Goal: Information Seeking & Learning: Learn about a topic

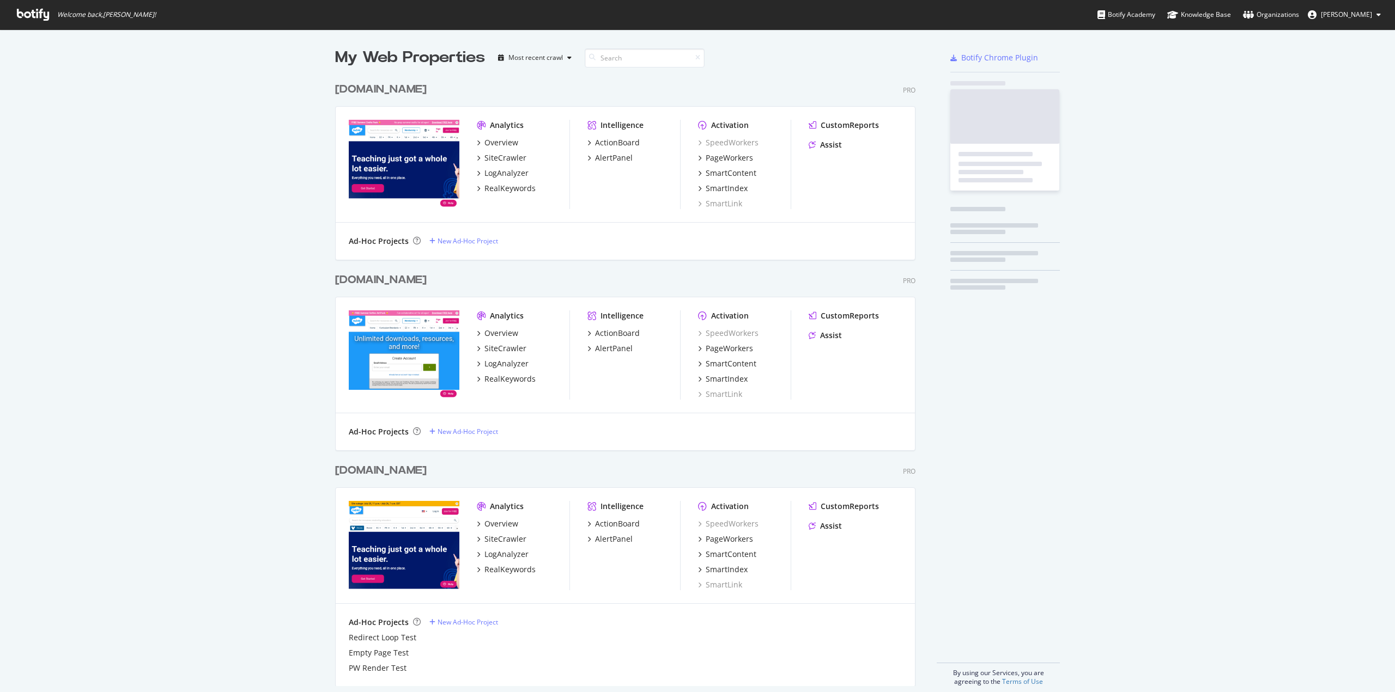
scroll to position [610, 581]
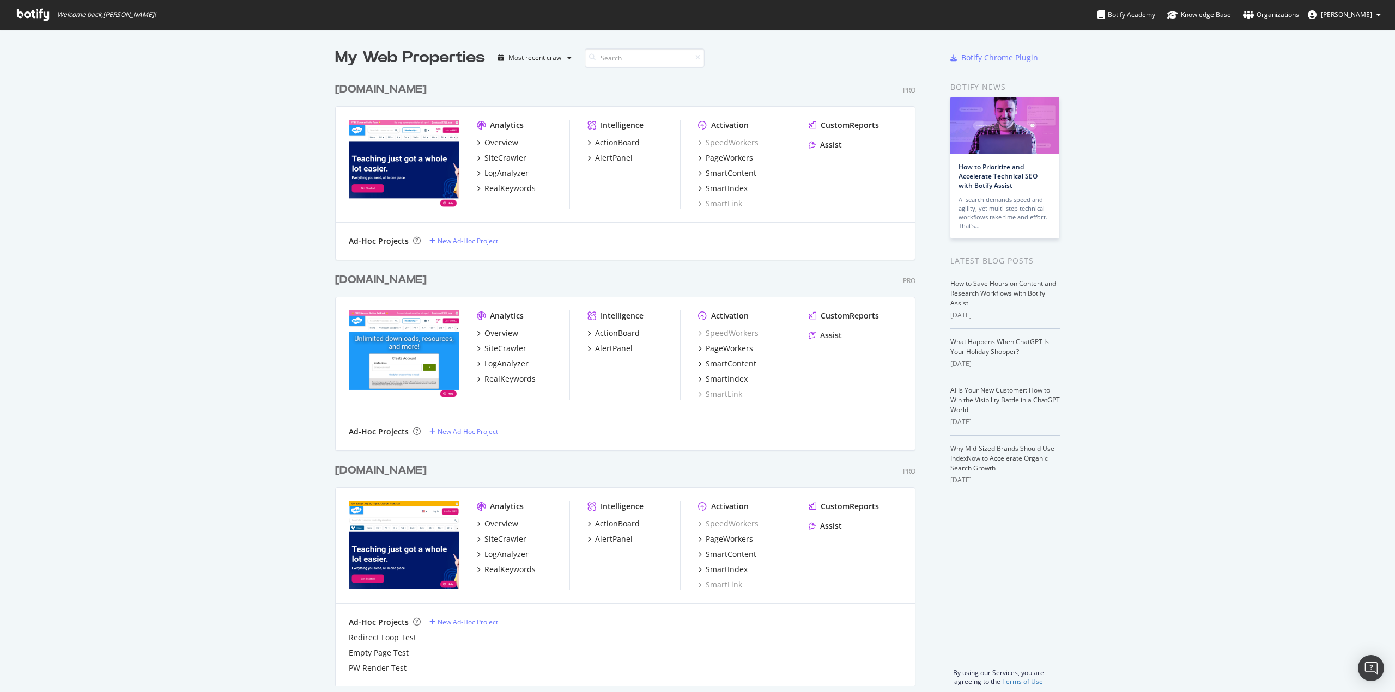
click at [399, 524] on img "grid" at bounding box center [404, 545] width 111 height 88
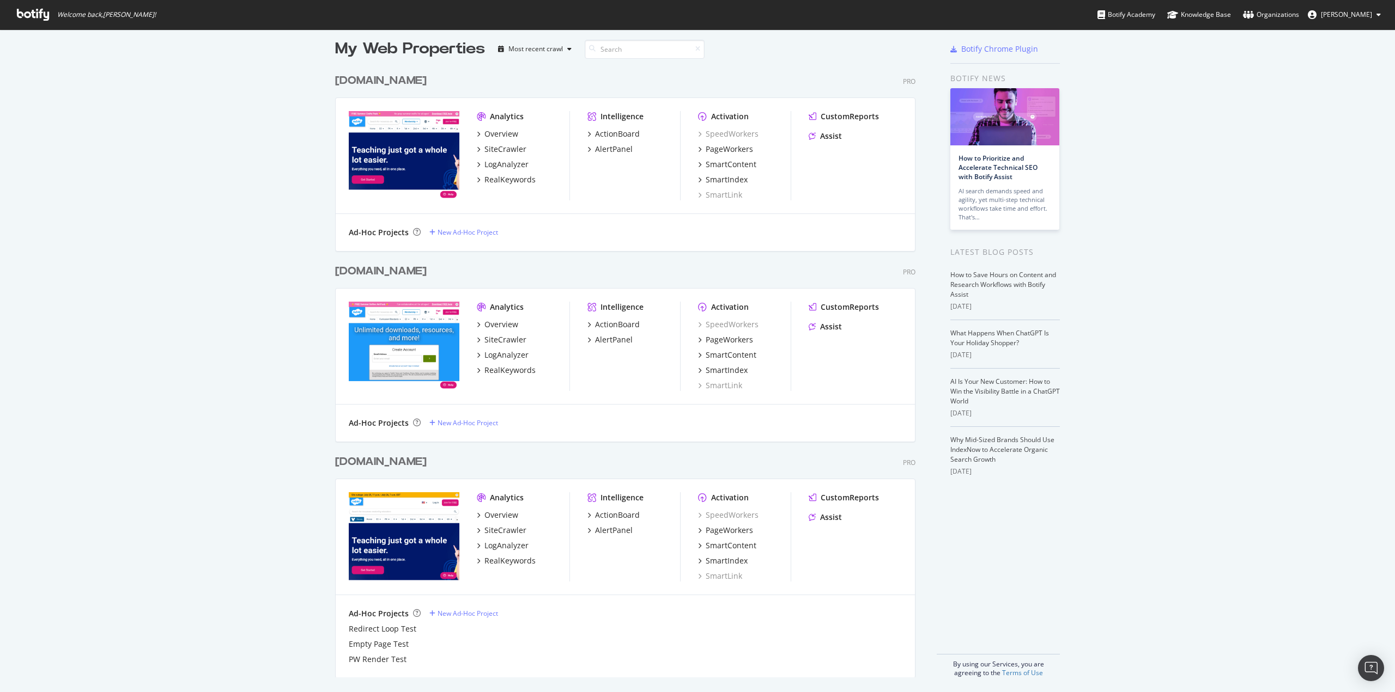
scroll to position [11, 0]
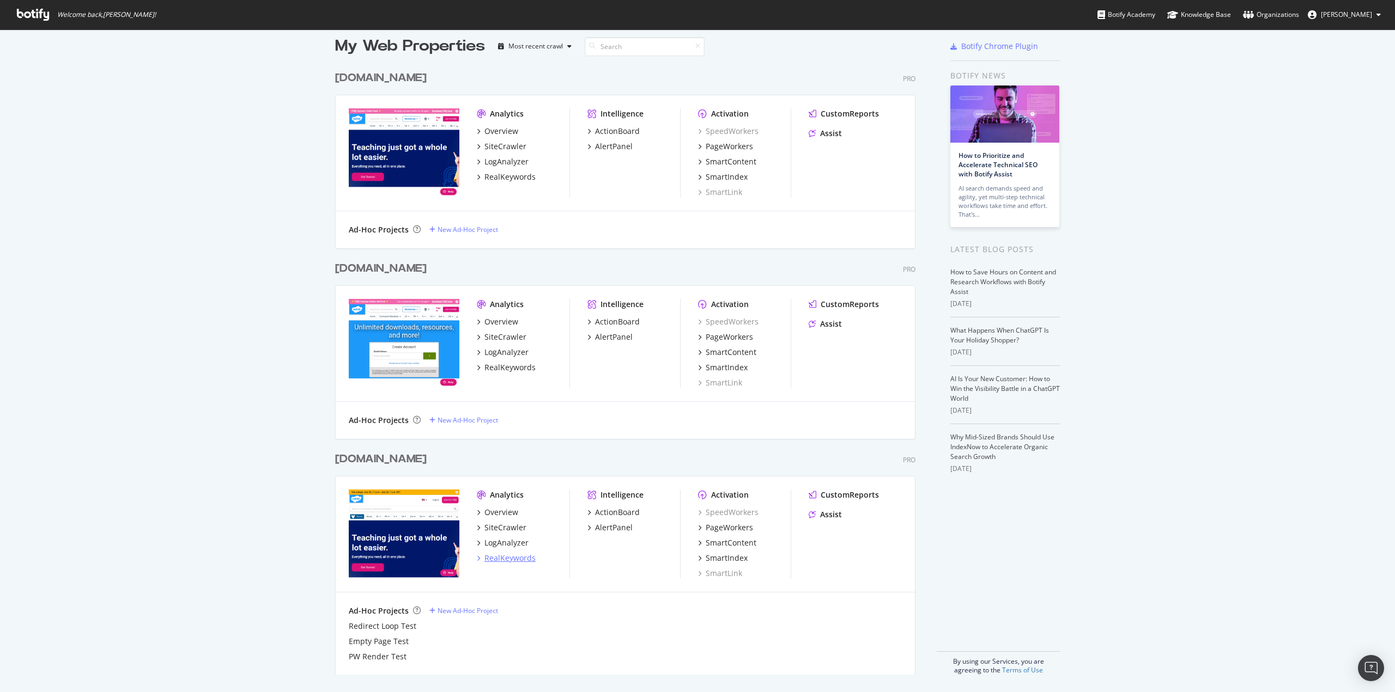
click at [505, 555] on div "RealKeywords" at bounding box center [509, 558] width 51 height 11
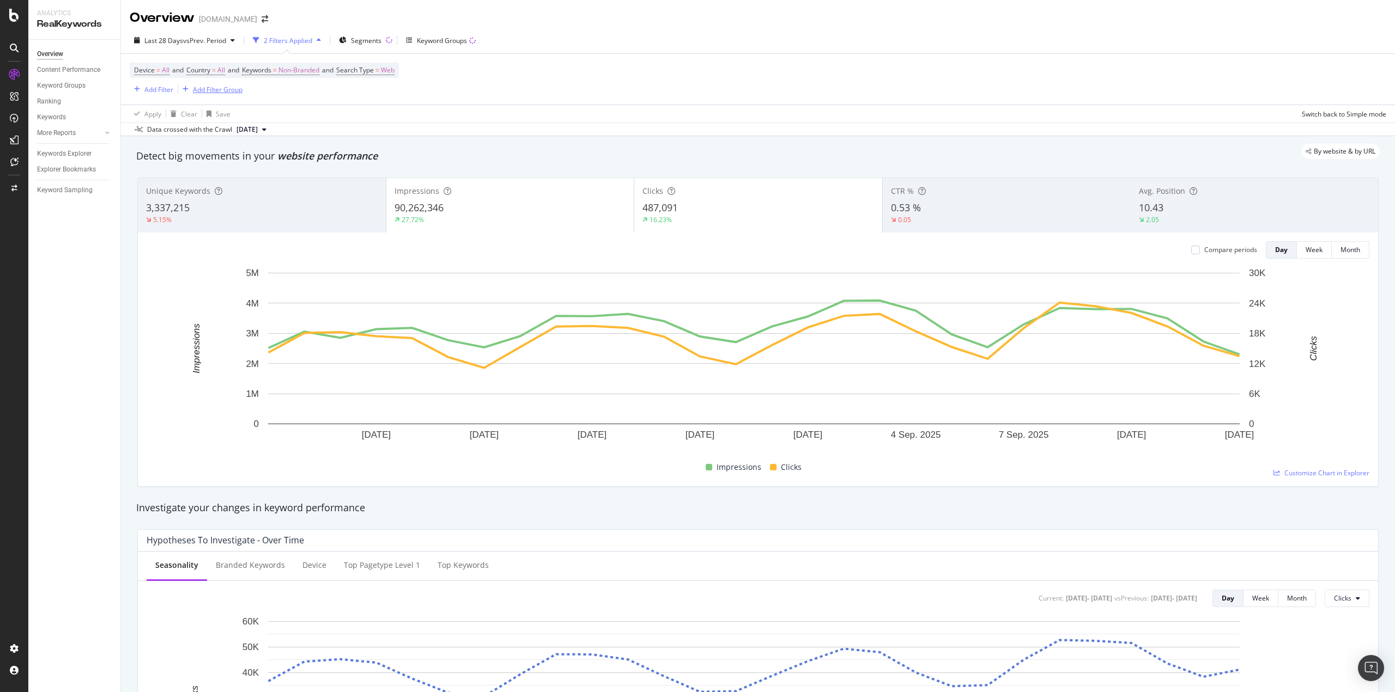
click at [199, 88] on div "Add Filter Group" at bounding box center [218, 89] width 50 height 9
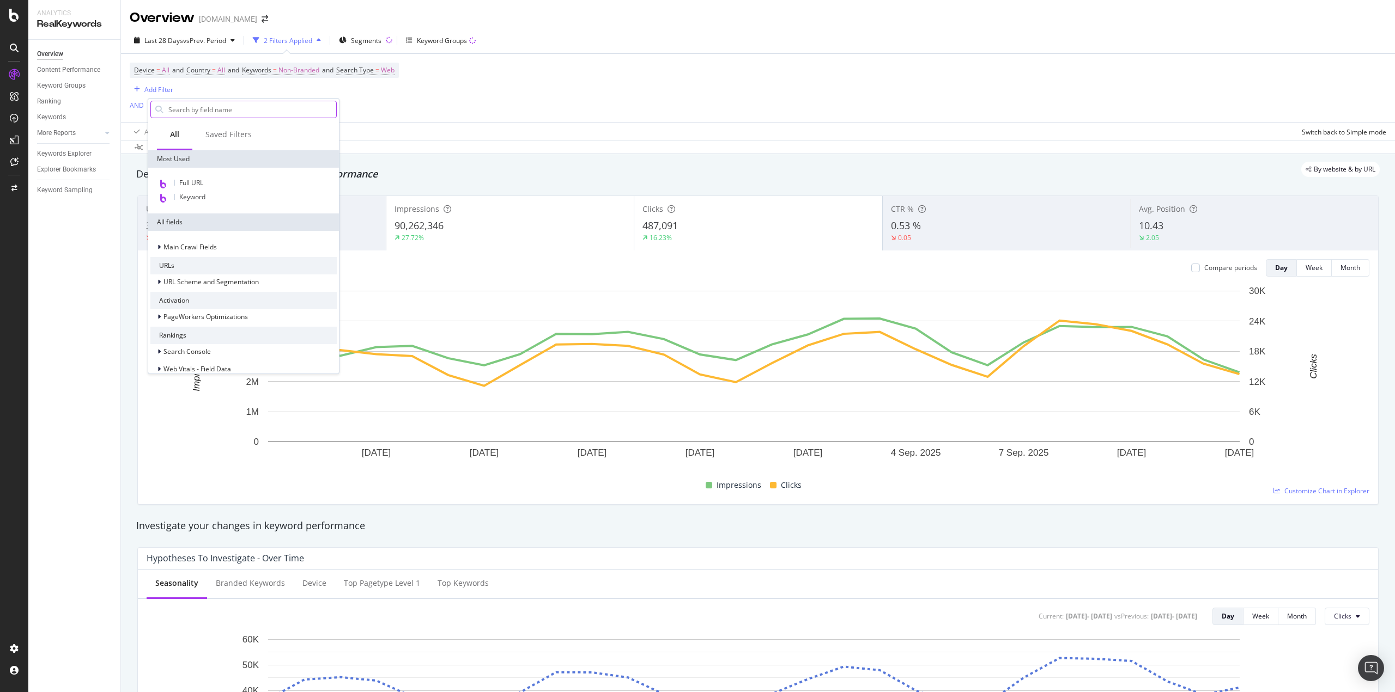
click at [211, 112] on input "text" at bounding box center [251, 109] width 169 height 16
click at [58, 116] on div "Keywords" at bounding box center [51, 117] width 29 height 11
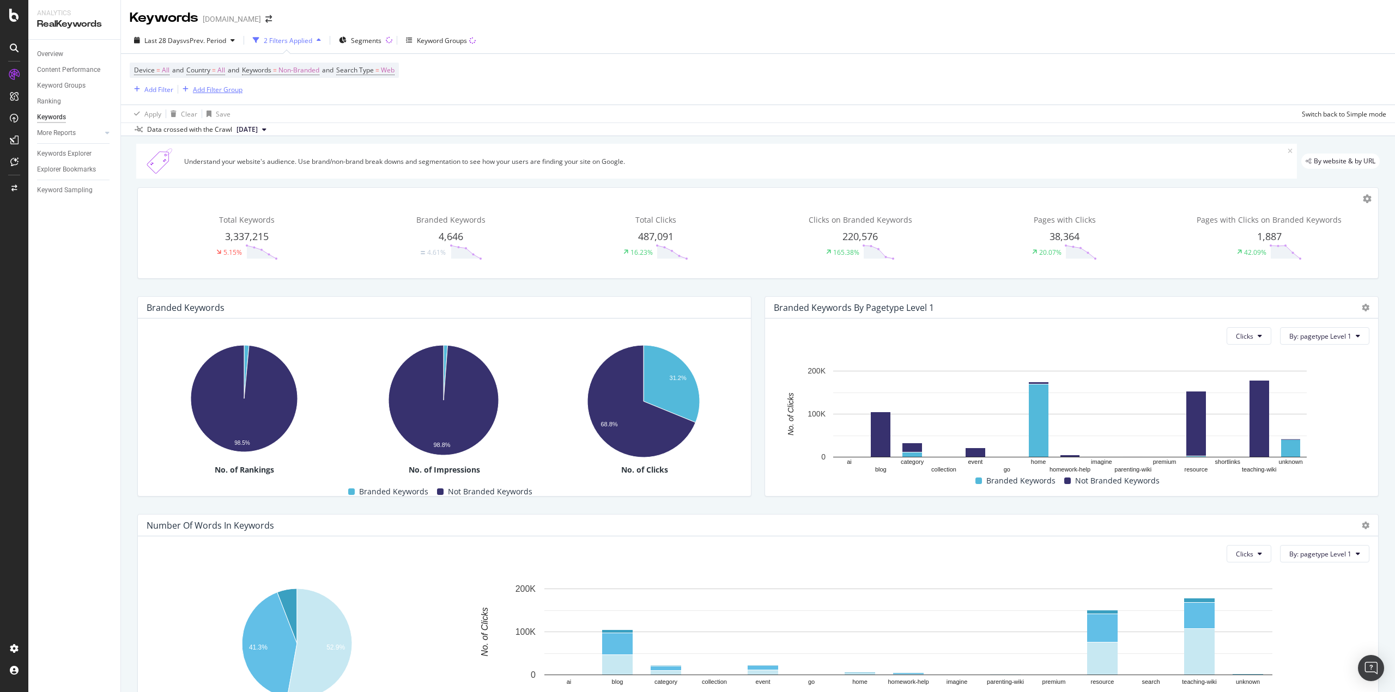
click at [193, 87] on div "Add Filter Group" at bounding box center [218, 89] width 50 height 9
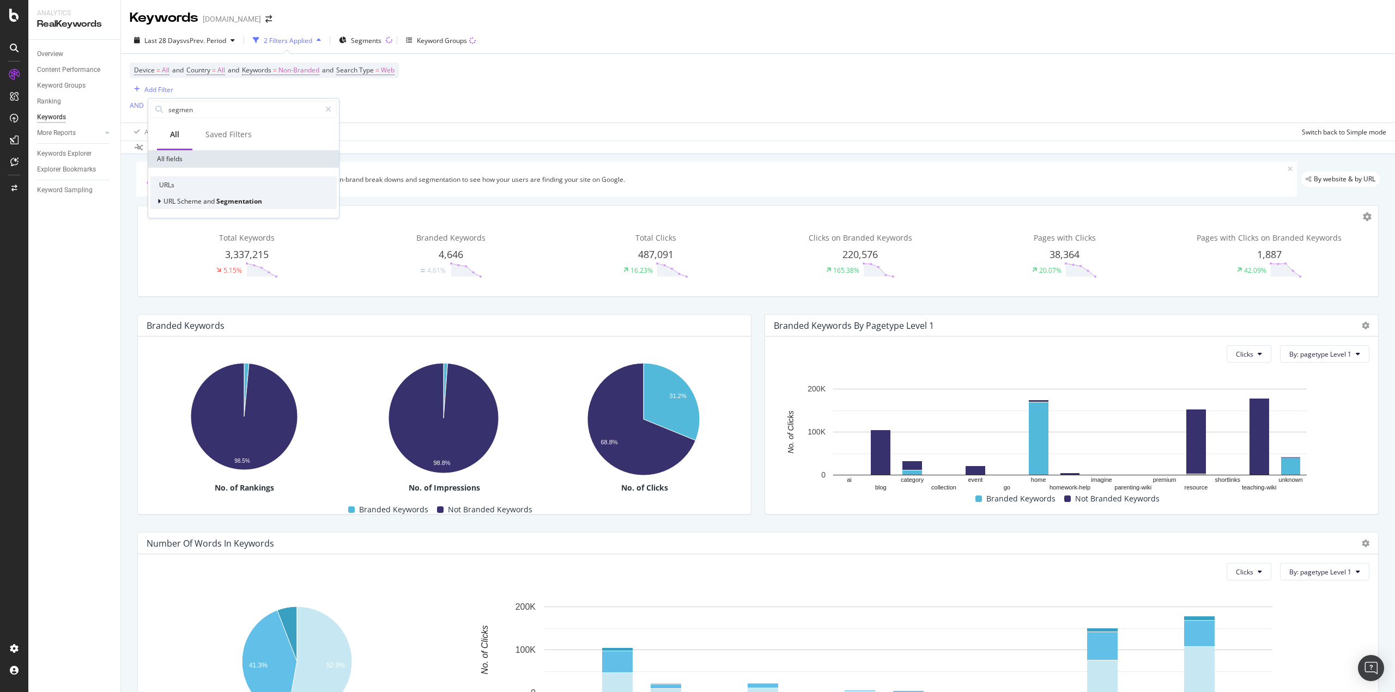
type input "segmen"
click at [227, 202] on span "Segmentation" at bounding box center [239, 201] width 46 height 9
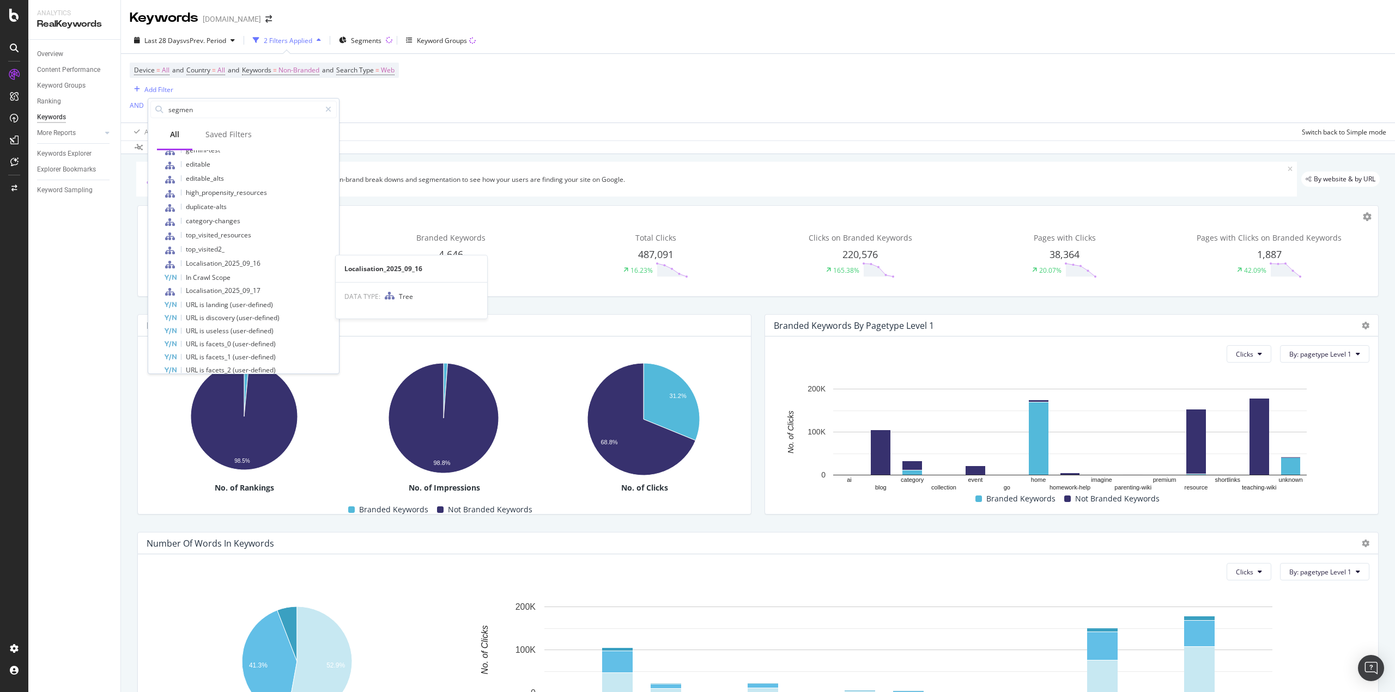
scroll to position [528, 0]
click at [239, 254] on span "Localisation_2025_09_17" at bounding box center [223, 252] width 75 height 9
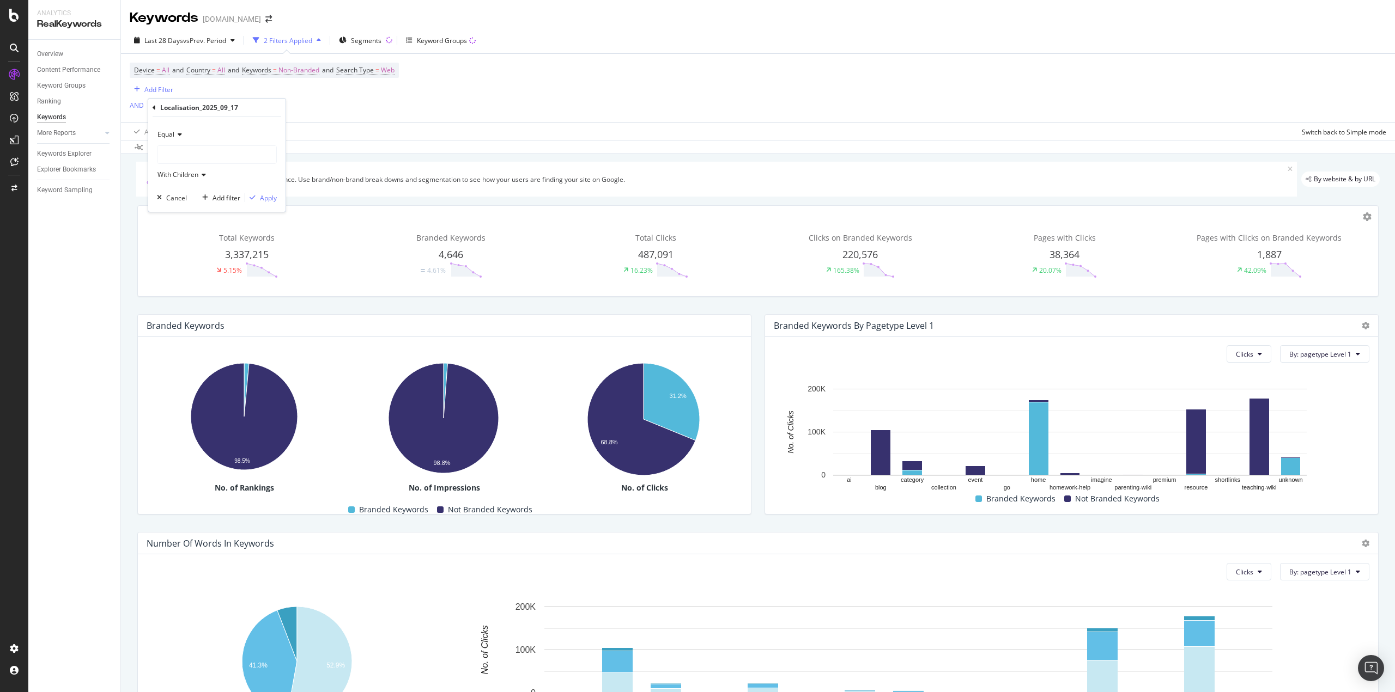
click at [191, 153] on div at bounding box center [216, 154] width 119 height 17
click at [265, 126] on div "Equal" at bounding box center [217, 134] width 120 height 17
click at [177, 198] on div "Cancel" at bounding box center [176, 197] width 21 height 9
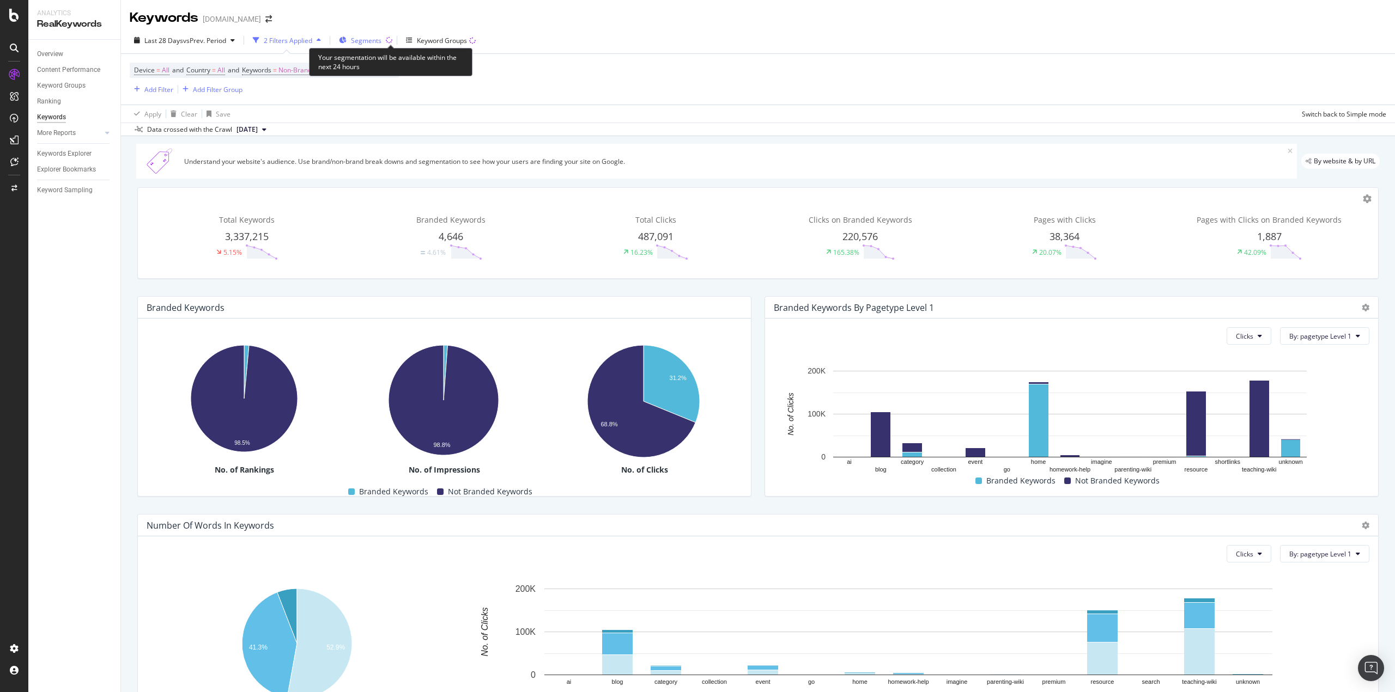
click at [380, 43] on span "Segments" at bounding box center [366, 40] width 31 height 9
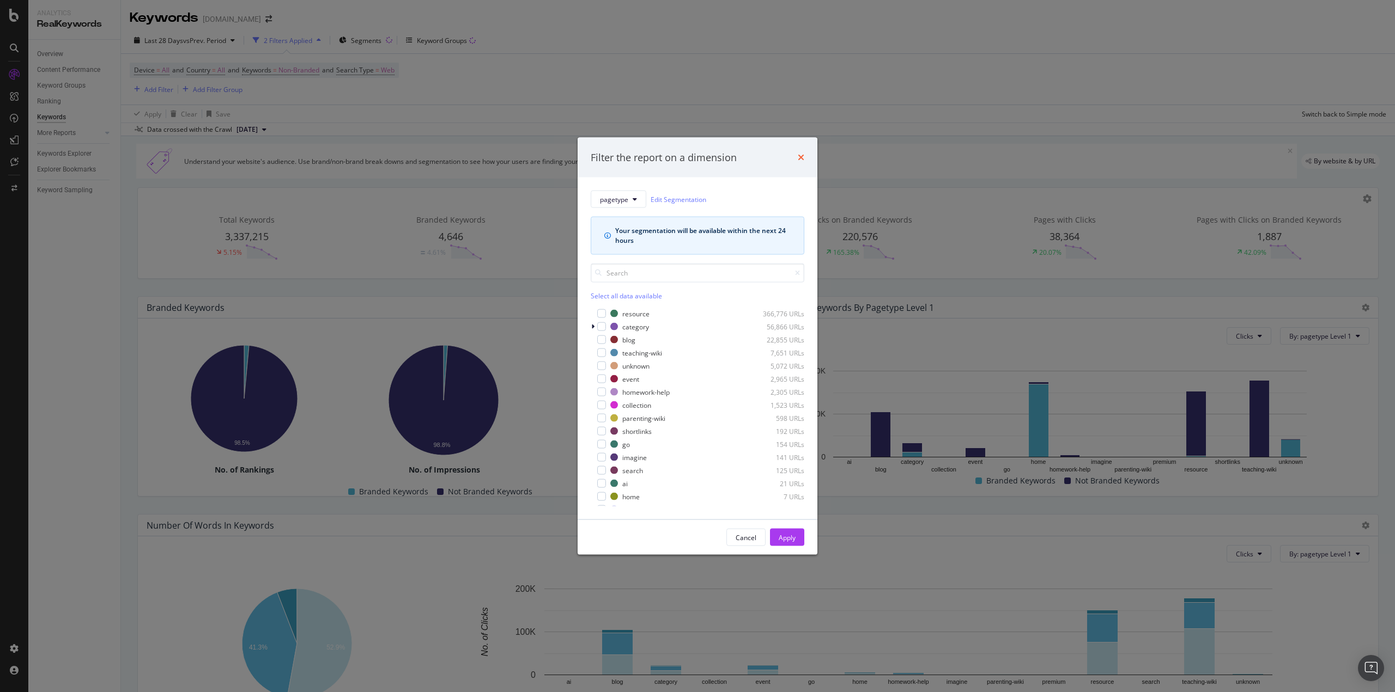
click at [804, 156] on icon "times" at bounding box center [801, 157] width 7 height 9
